Goal: Task Accomplishment & Management: Use online tool/utility

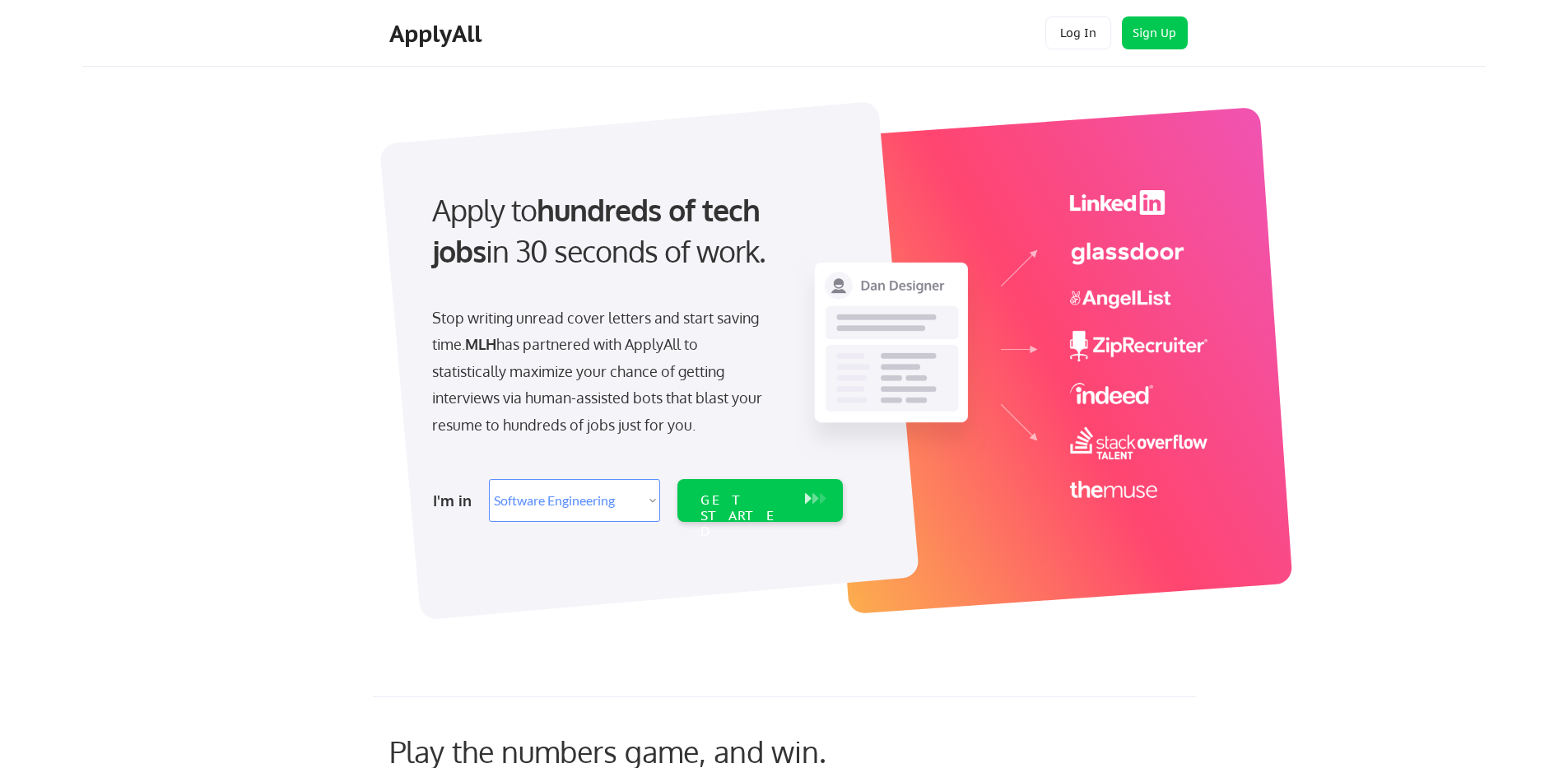
select select ""engineering""
click at [1089, 43] on button "Log In" at bounding box center [1077, 33] width 65 height 33
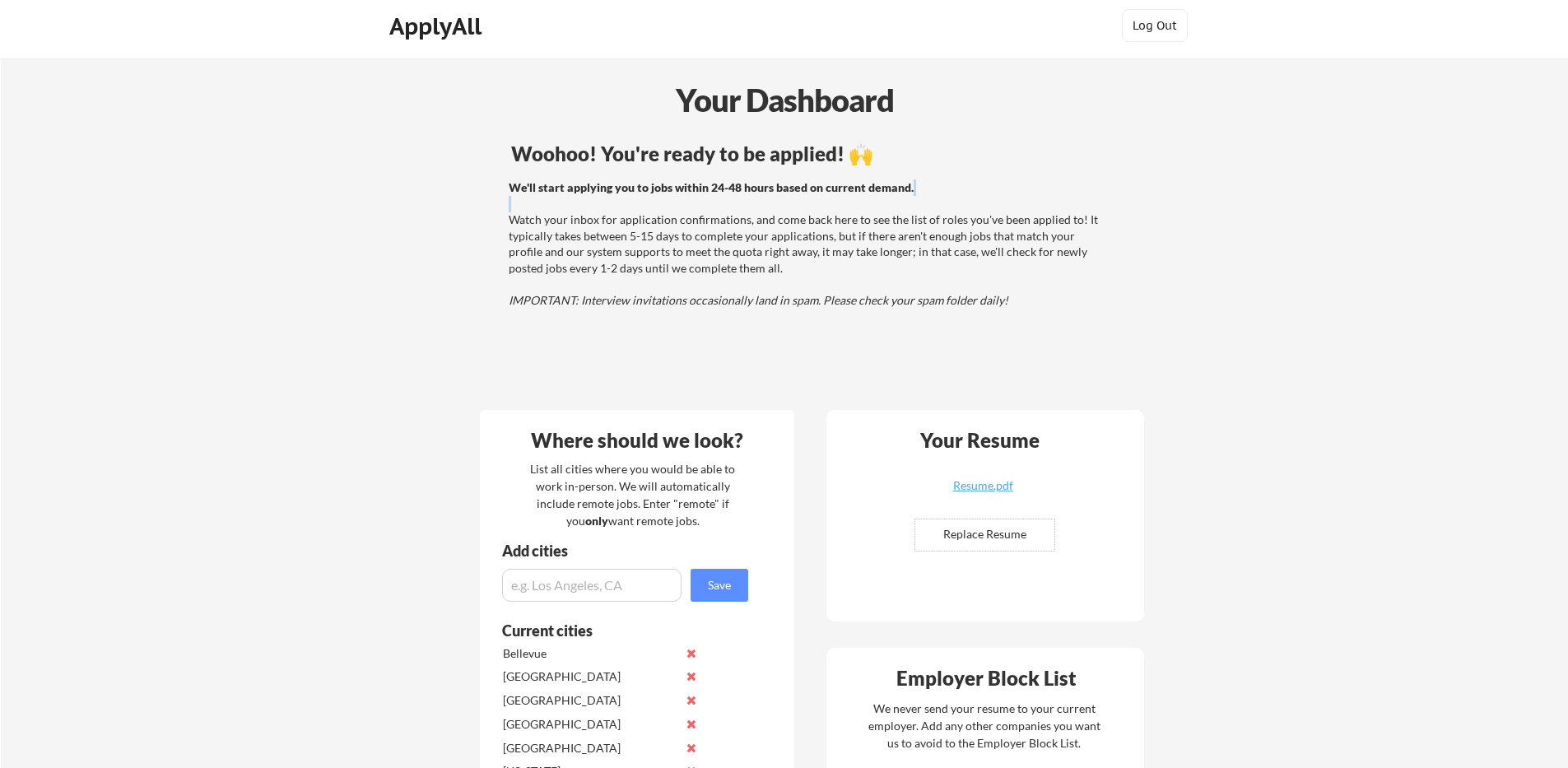
drag, startPoint x: 631, startPoint y: 218, endPoint x: 915, endPoint y: 204, distance: 284.3
click at [915, 204] on div "We'll start applying you to jobs within 24-48 hours based on current demand. Wa…" at bounding box center [806, 244] width 660 height 129
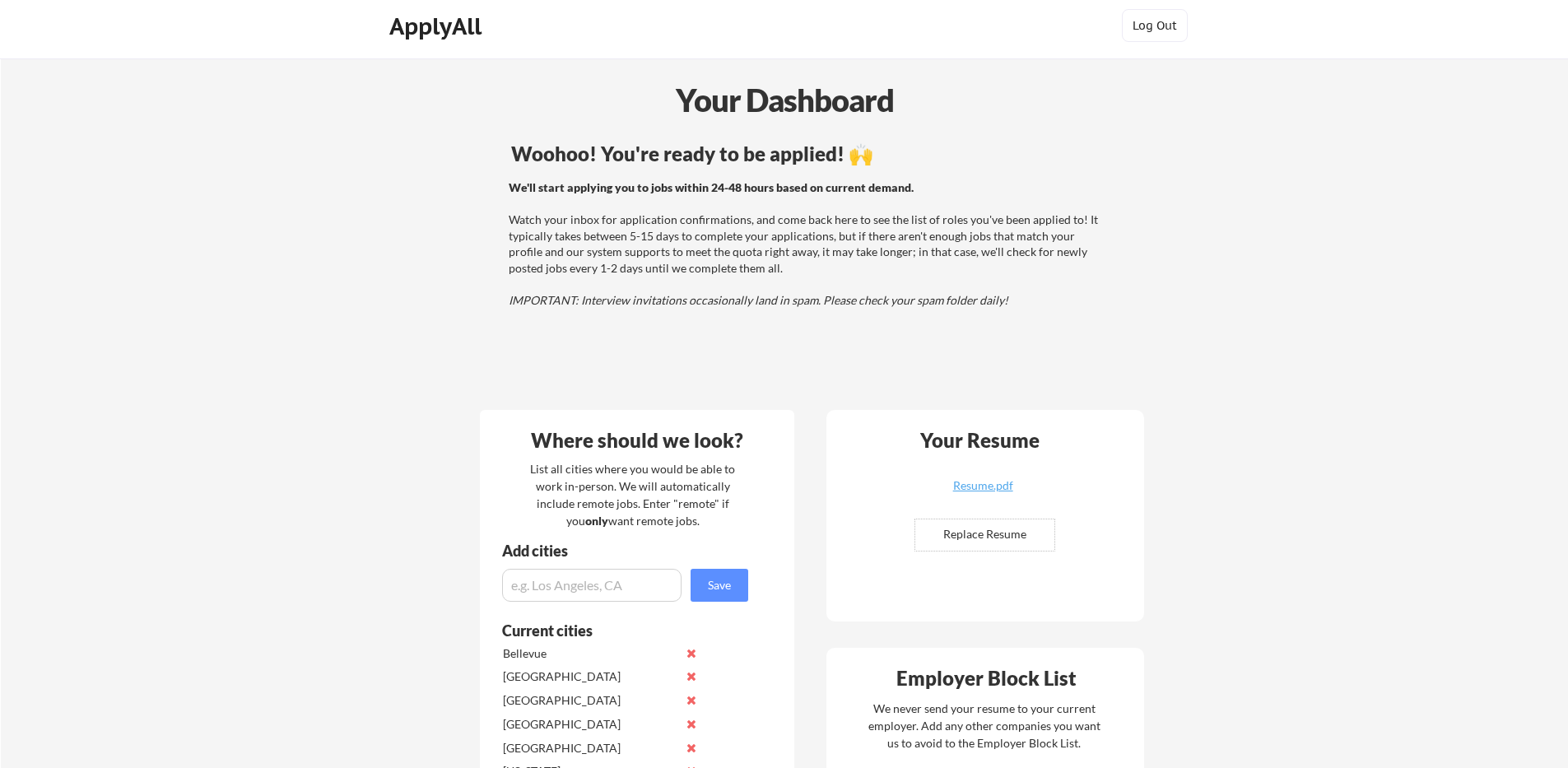
click at [907, 185] on strong "We'll start applying you to jobs within 24-48 hours based on current demand." at bounding box center [711, 187] width 405 height 14
drag, startPoint x: 525, startPoint y: 242, endPoint x: 1022, endPoint y: 237, distance: 497.0
click at [1022, 237] on div "We'll start applying you to jobs within 24-48 hours based on current demand. Wa…" at bounding box center [806, 244] width 660 height 129
click at [1022, 237] on div "We'll start applying you to jobs within 24-48 hours based on current demand. Wa…" at bounding box center [805, 244] width 593 height 129
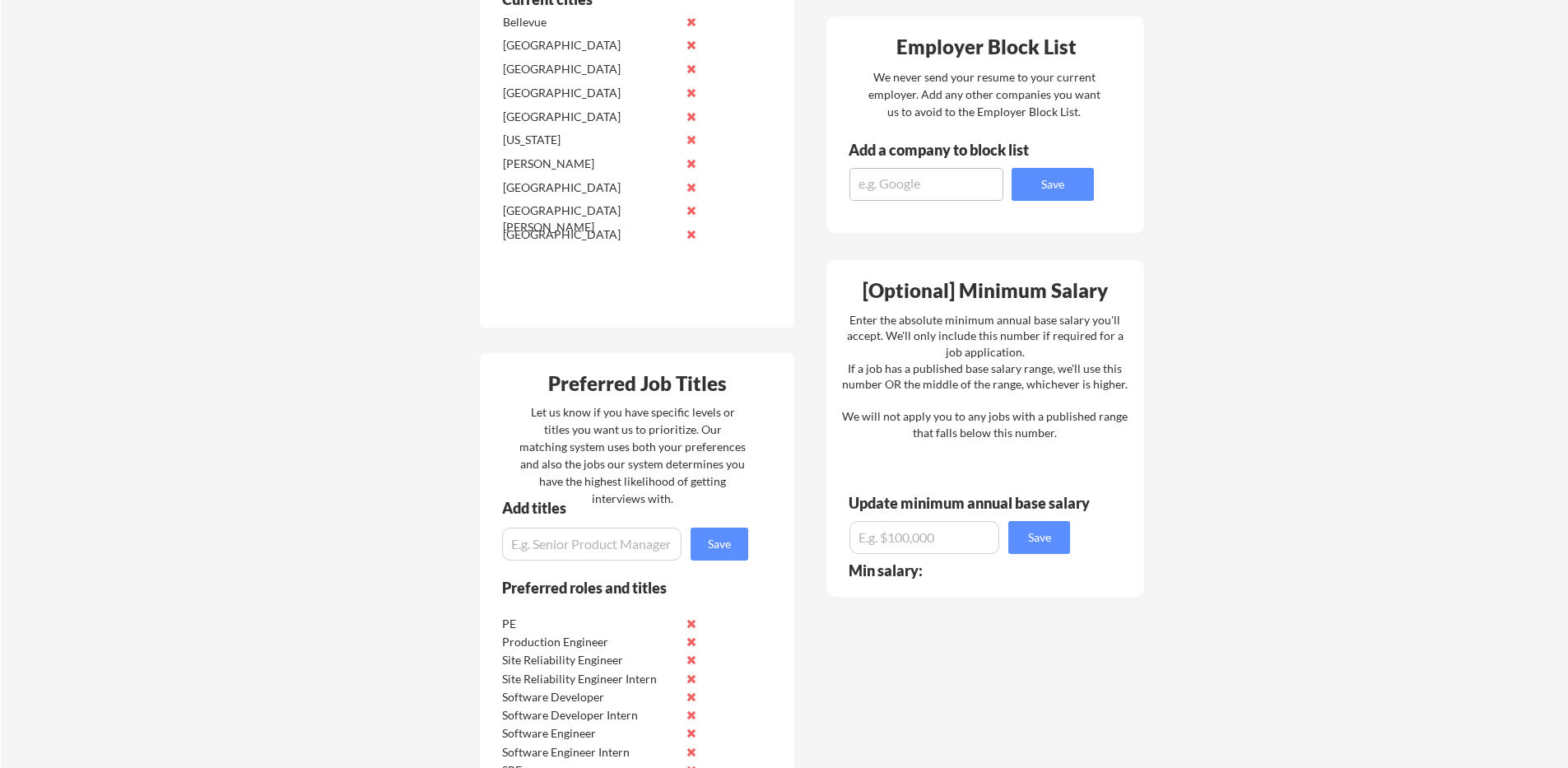
scroll to position [0, 0]
